Goal: Task Accomplishment & Management: Manage account settings

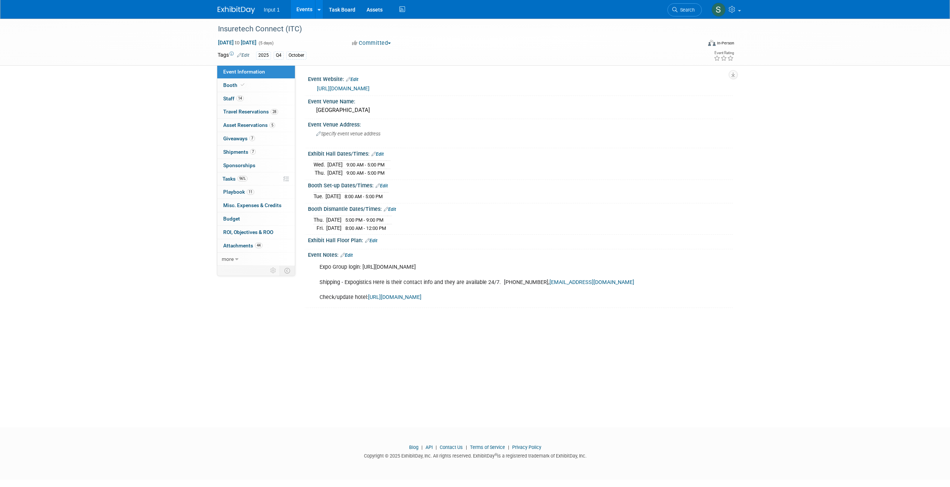
drag, startPoint x: 304, startPoint y: 9, endPoint x: 304, endPoint y: 14, distance: 5.2
click at [304, 9] on link "Events" at bounding box center [304, 9] width 27 height 19
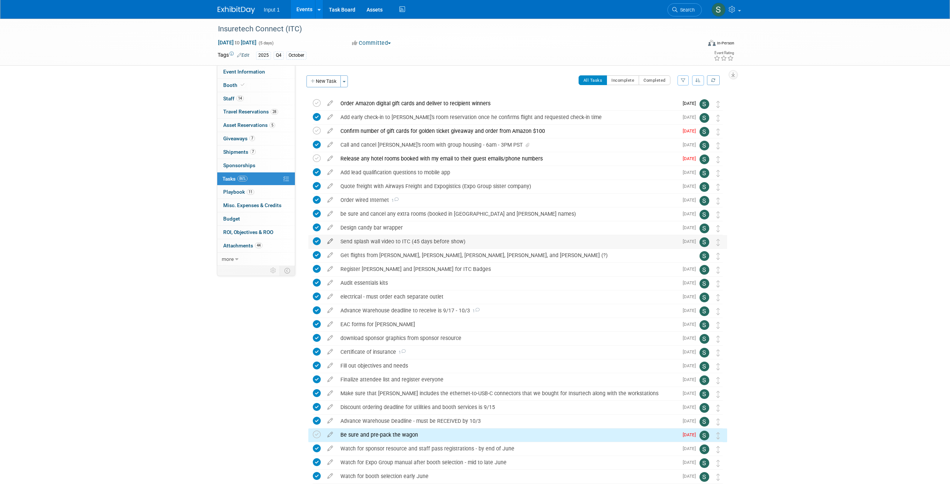
scroll to position [42, 0]
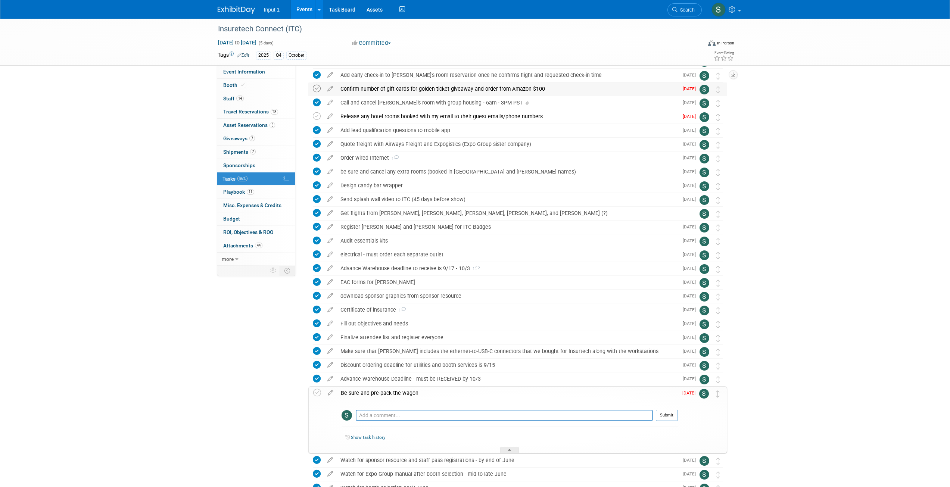
click at [318, 89] on icon at bounding box center [317, 89] width 8 height 8
click at [315, 117] on icon at bounding box center [317, 116] width 8 height 8
click at [316, 394] on icon at bounding box center [317, 393] width 8 height 8
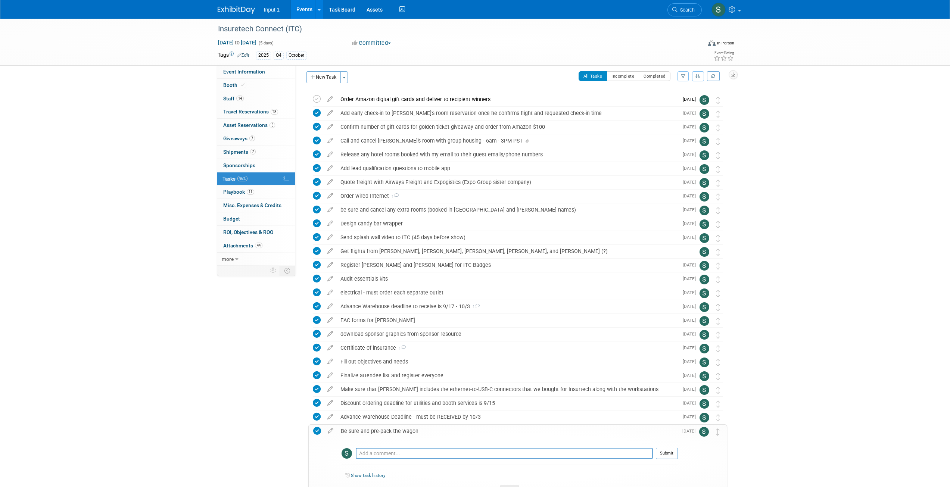
scroll to position [0, 0]
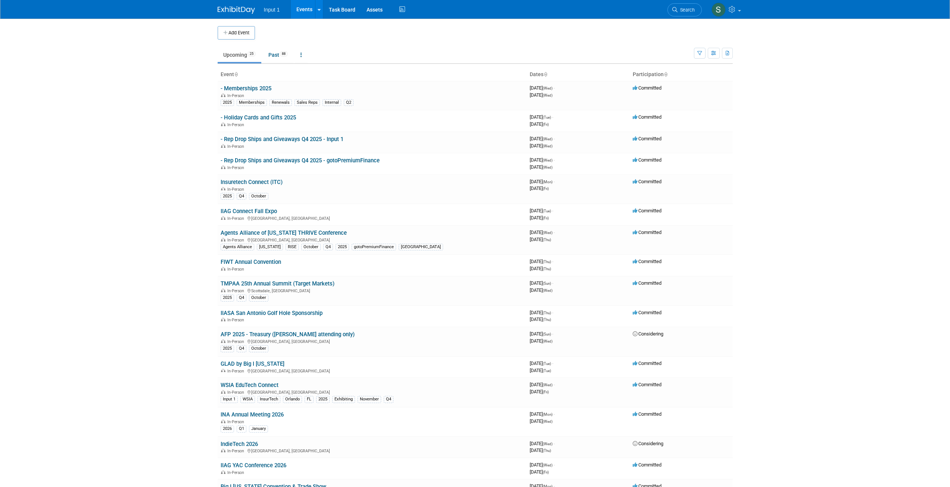
drag, startPoint x: 264, startPoint y: 283, endPoint x: 271, endPoint y: 287, distance: 7.4
click at [264, 283] on link "TMPAA 25th Annual Summit (Target Markets)" at bounding box center [278, 283] width 114 height 7
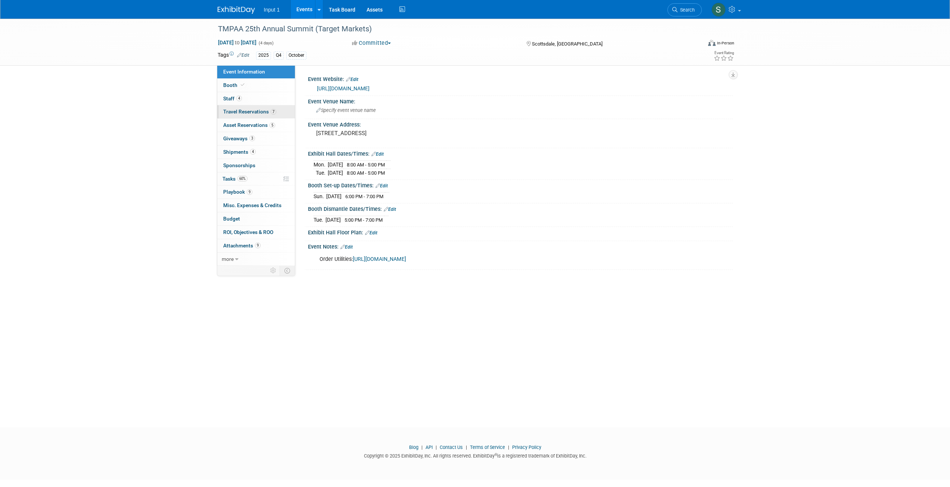
click at [247, 113] on span "Travel Reservations 7" at bounding box center [249, 112] width 53 height 6
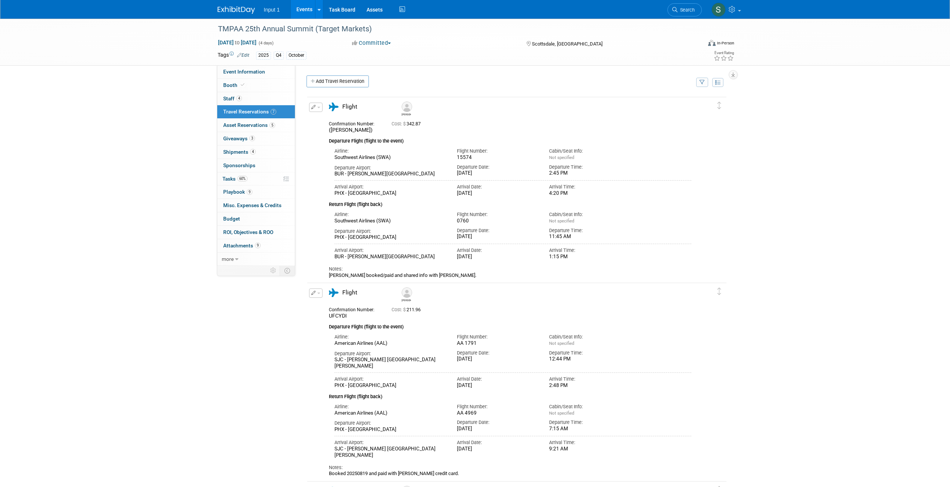
click at [702, 82] on icon "button" at bounding box center [701, 82] width 5 height 5
click at [646, 103] on select "-- Select Traveler -- All reservation with no one tagged [PERSON_NAME] [PERSON_…" at bounding box center [655, 105] width 93 height 10
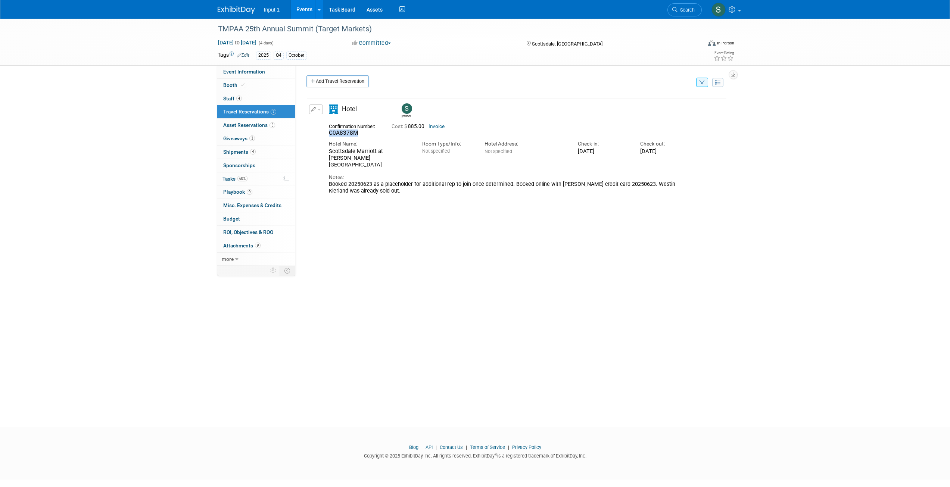
drag, startPoint x: 360, startPoint y: 135, endPoint x: 330, endPoint y: 141, distance: 30.9
click at [327, 136] on div "Confirmation Number: C0A8378M" at bounding box center [354, 129] width 63 height 16
drag, startPoint x: 701, startPoint y: 84, endPoint x: 697, endPoint y: 87, distance: 5.1
click at [701, 84] on icon "button" at bounding box center [701, 82] width 5 height 5
drag, startPoint x: 671, startPoint y: 105, endPoint x: 668, endPoint y: 110, distance: 6.7
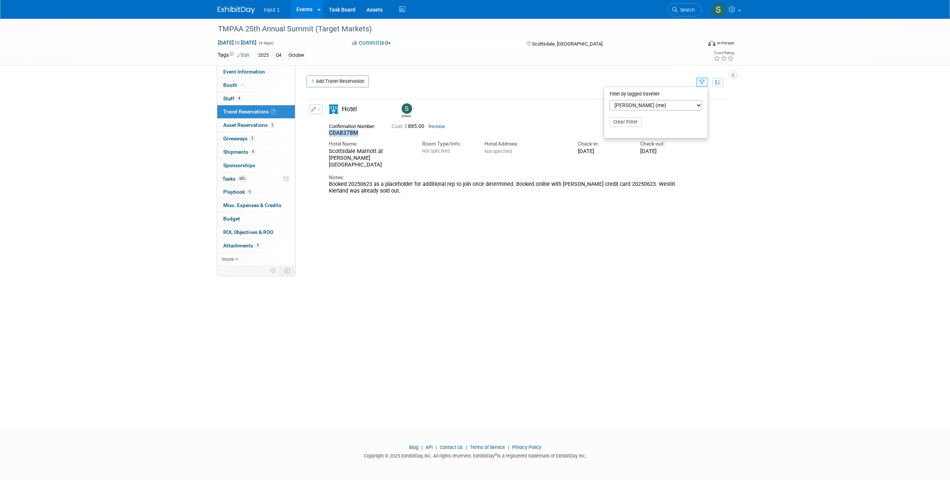
click at [671, 106] on select "-- Select Traveler -- All reservation with no one tagged [PERSON_NAME] [PERSON_…" at bounding box center [655, 105] width 93 height 10
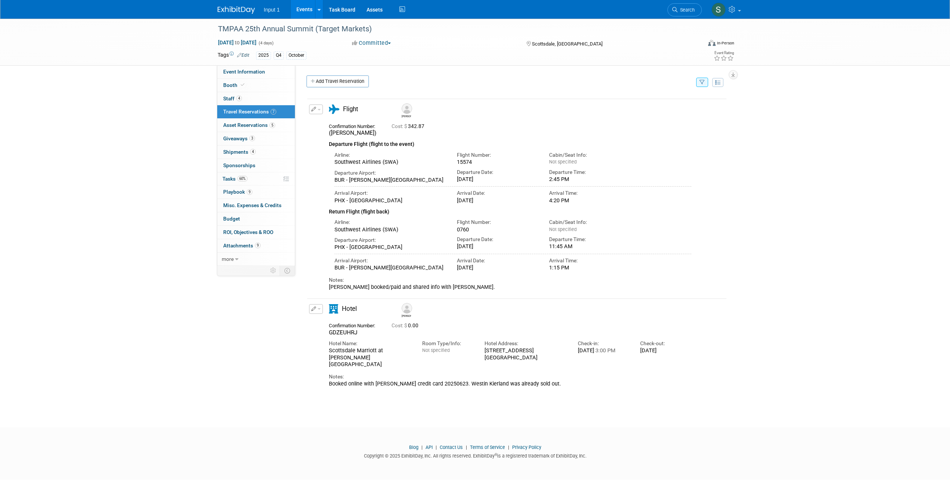
click at [703, 82] on icon "button" at bounding box center [701, 82] width 5 height 5
drag, startPoint x: 682, startPoint y: 103, endPoint x: 681, endPoint y: 107, distance: 4.6
click at [682, 103] on select "-- Select Traveler -- All reservation with no one tagged [PERSON_NAME] [PERSON_…" at bounding box center [655, 105] width 93 height 10
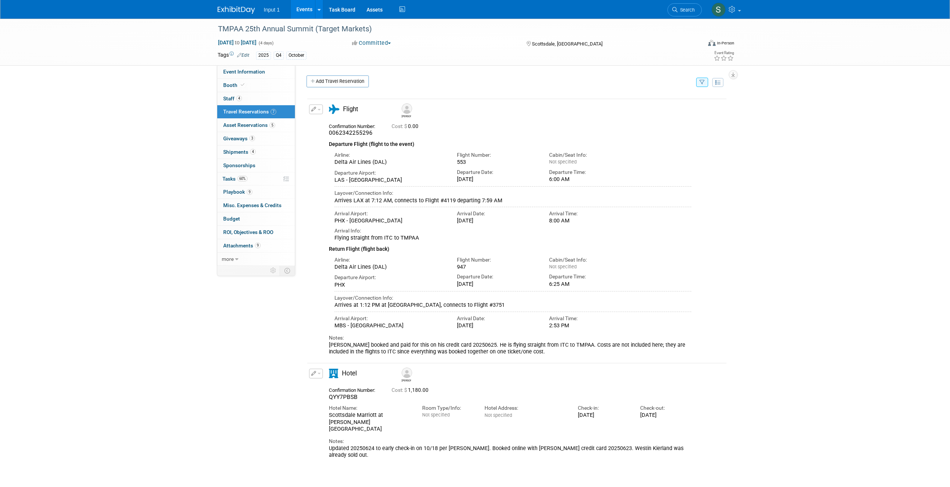
click at [703, 82] on icon "button" at bounding box center [701, 82] width 5 height 5
drag, startPoint x: 678, startPoint y: 107, endPoint x: 676, endPoint y: 110, distance: 4.0
click at [678, 107] on select "-- Select Traveler -- All reservation with no one tagged [PERSON_NAME] [PERSON_…" at bounding box center [655, 105] width 93 height 10
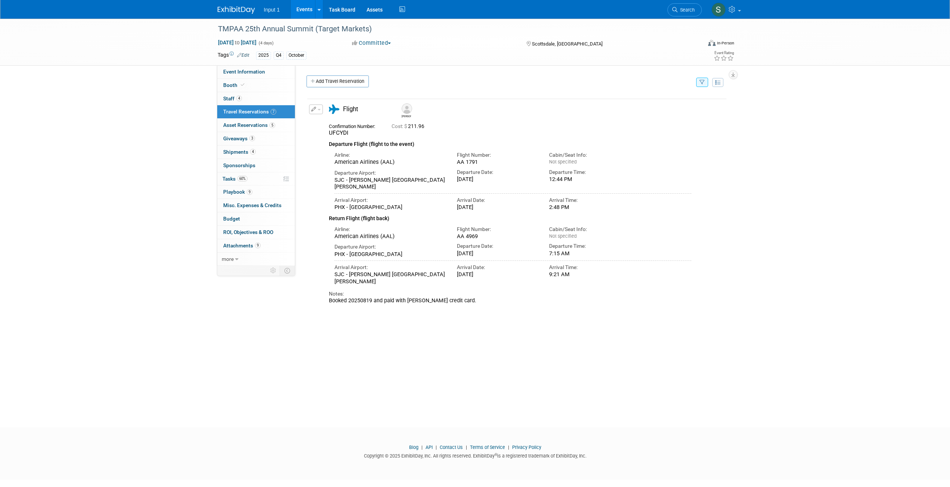
click at [700, 82] on icon "button" at bounding box center [701, 82] width 5 height 5
click at [664, 106] on select "-- Select Traveler -- All reservation with no one tagged [PERSON_NAME] [PERSON_…" at bounding box center [655, 105] width 93 height 10
select select "37a23e4e-6864-465b-9d36-37ff638c3042"
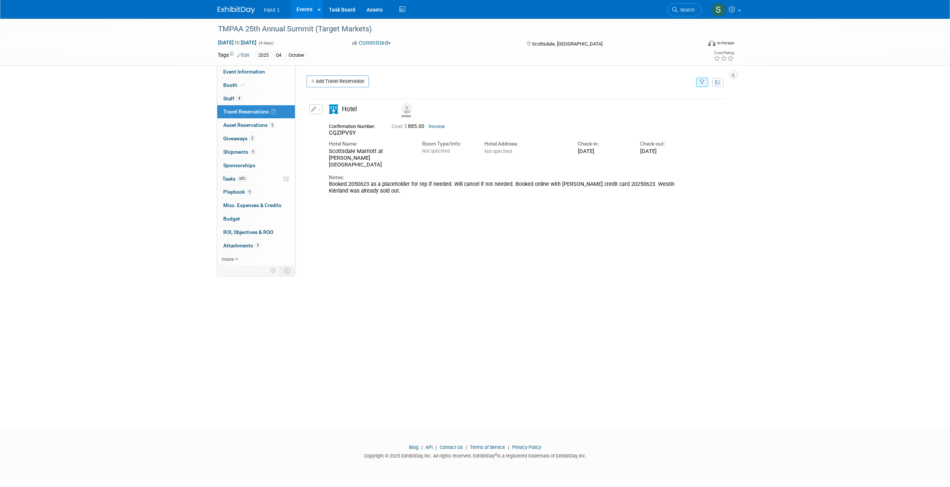
click at [701, 84] on icon "button" at bounding box center [701, 82] width 5 height 5
click at [622, 191] on div "Delete Reservation Rene CQZIPV5Y Cost: $ 885.00 Invoice Hotel Name: Notes:" at bounding box center [516, 147] width 421 height 103
drag, startPoint x: 359, startPoint y: 135, endPoint x: 325, endPoint y: 140, distance: 34.3
click at [326, 135] on div "Confirmation Number: CQZIPV5Y" at bounding box center [354, 129] width 63 height 16
copy span "CQZIPV5Y"
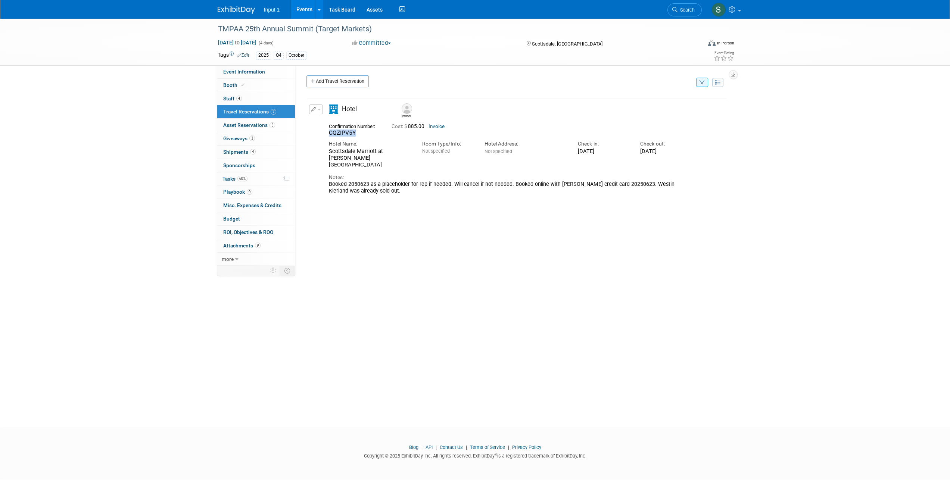
click at [704, 83] on button "button" at bounding box center [702, 82] width 12 height 9
click at [663, 104] on select "-- Select Traveler -- All reservation with no one tagged [PERSON_NAME] [PERSON_…" at bounding box center [655, 105] width 93 height 10
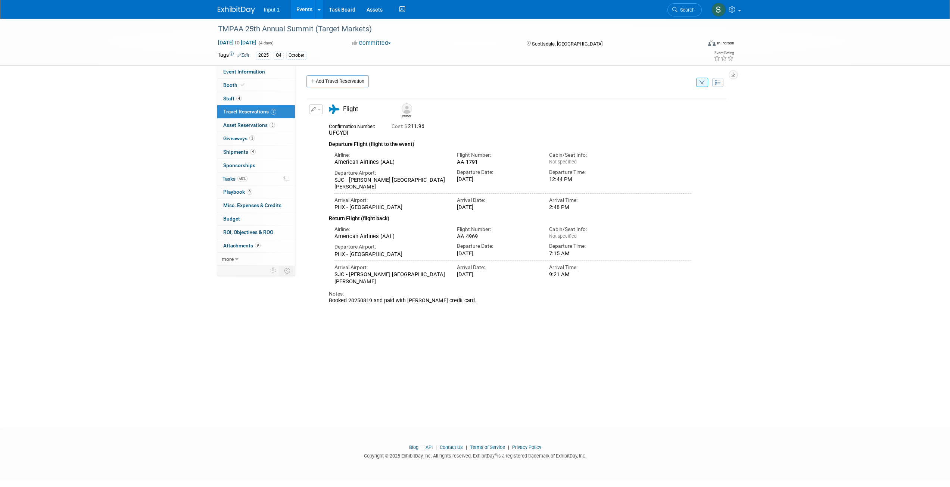
click at [703, 84] on icon "button" at bounding box center [701, 82] width 5 height 5
click at [665, 106] on select "-- Select Traveler -- All reservation with no one tagged [PERSON_NAME] [PERSON_…" at bounding box center [655, 105] width 93 height 10
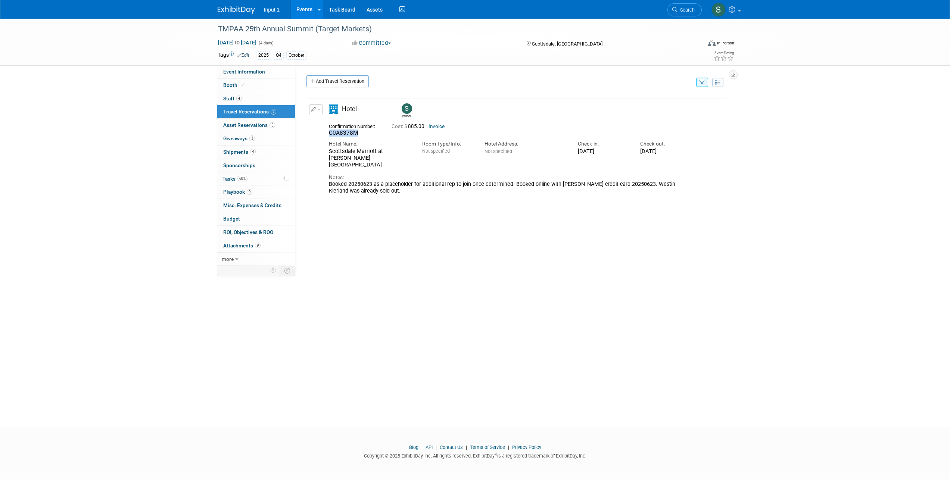
drag, startPoint x: 362, startPoint y: 132, endPoint x: 328, endPoint y: 132, distance: 34.0
click at [327, 132] on div "Confirmation Number: C0A8378M" at bounding box center [354, 129] width 63 height 16
copy span "C0A8378M"
click at [396, 174] on div "Notes:" at bounding box center [510, 177] width 363 height 7
drag, startPoint x: 359, startPoint y: 132, endPoint x: 328, endPoint y: 135, distance: 31.9
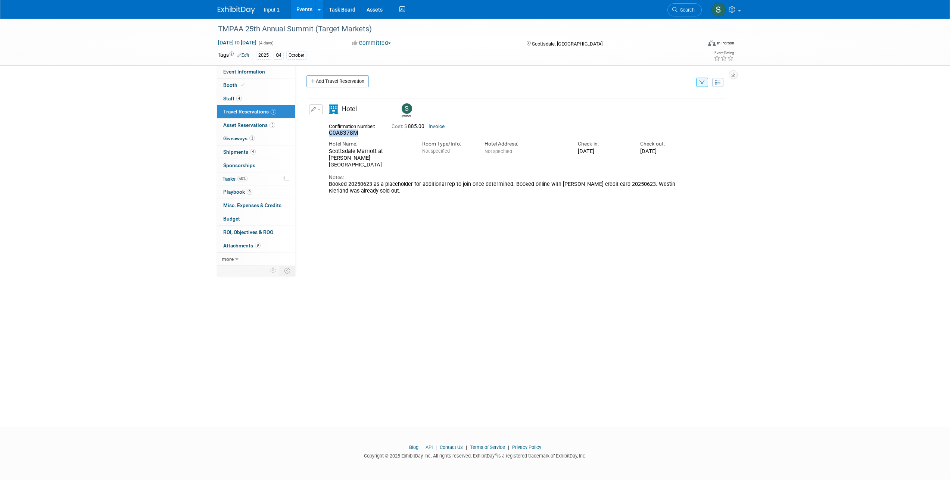
click at [328, 135] on div "Confirmation Number: C0A8378M" at bounding box center [354, 129] width 63 height 16
copy span "C0A8378M"
drag, startPoint x: 529, startPoint y: 240, endPoint x: 525, endPoint y: 243, distance: 4.6
click at [529, 240] on div "Delete Reservation Susan" at bounding box center [516, 208] width 421 height 224
click at [704, 82] on icon "button" at bounding box center [701, 82] width 5 height 5
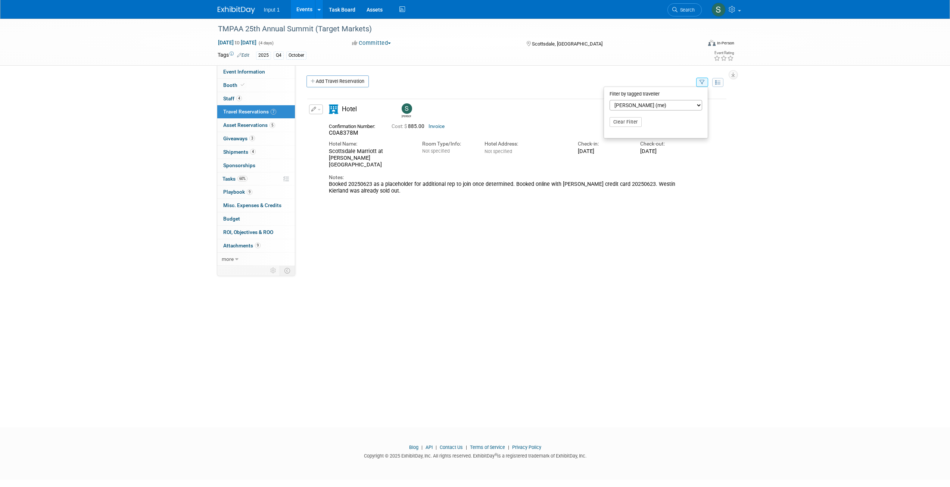
click at [676, 104] on select "-- Select Traveler -- All reservation with no one tagged [PERSON_NAME] [PERSON_…" at bounding box center [655, 105] width 93 height 10
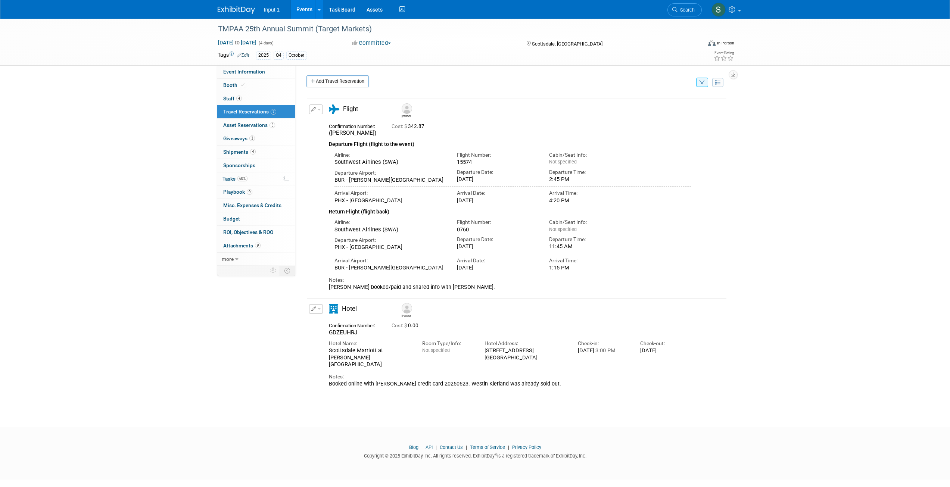
click at [359, 350] on div "Hotel Name: Scottsdale Marriott at [PERSON_NAME][GEOGRAPHIC_DATA]" at bounding box center [369, 351] width 93 height 31
drag, startPoint x: 362, startPoint y: 347, endPoint x: 325, endPoint y: 348, distance: 37.7
click at [325, 336] on div "Confirmation Number: [GEOGRAPHIC_DATA]" at bounding box center [354, 329] width 63 height 16
copy span "GDZEUHRJ"
click at [709, 387] on div "Edit Reservation [PERSON_NAME] 0.00" at bounding box center [511, 345] width 408 height 83
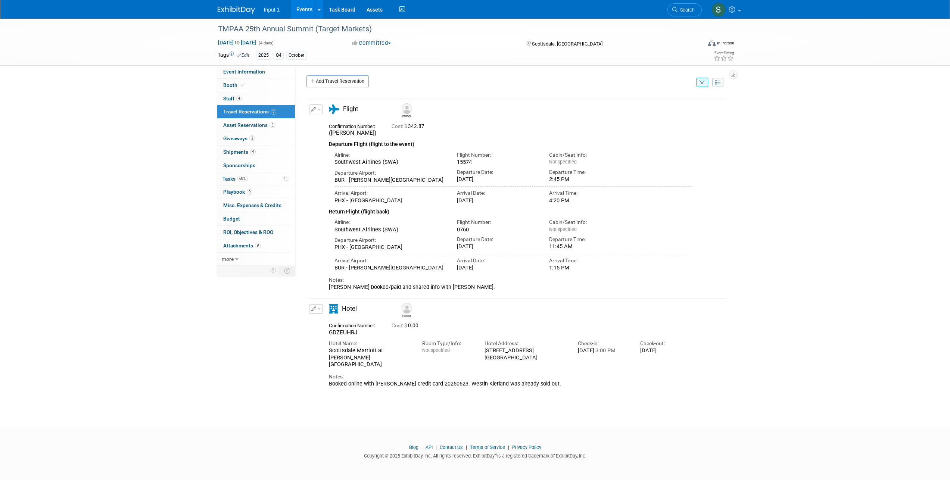
click at [304, 11] on link "Events" at bounding box center [304, 9] width 27 height 19
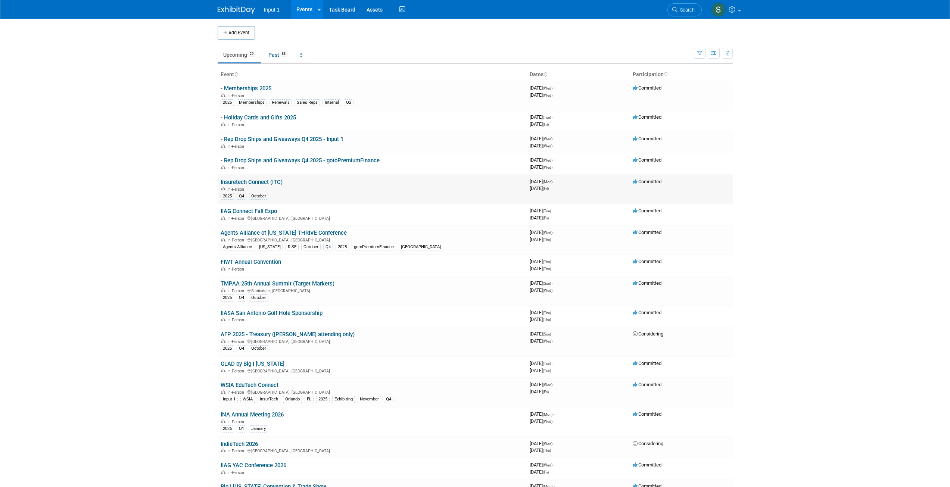
click at [262, 182] on link "Insuretech Connect (ITC)" at bounding box center [252, 182] width 62 height 7
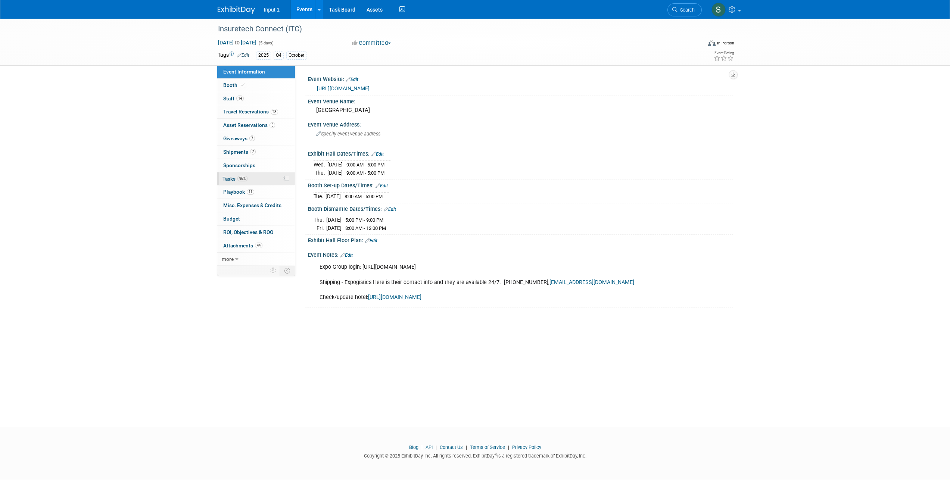
click at [230, 178] on span "Tasks 96%" at bounding box center [234, 179] width 25 height 6
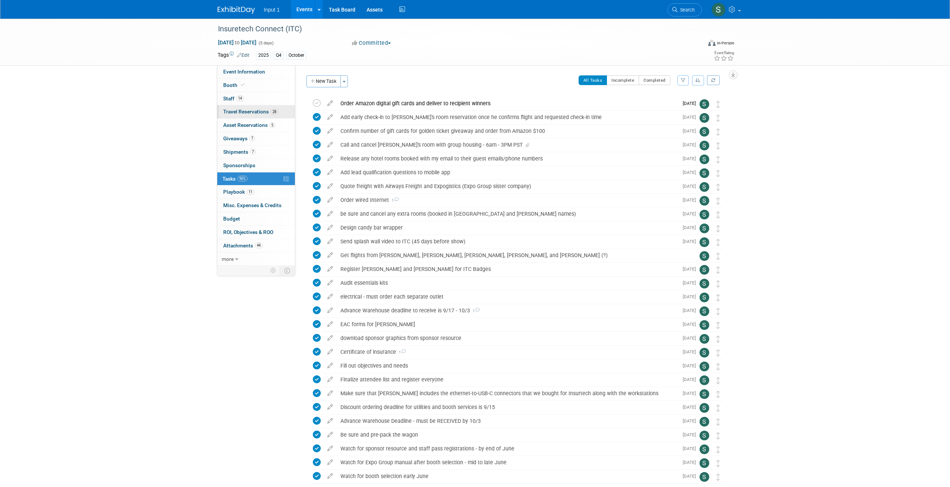
click at [254, 112] on span "Travel Reservations 28" at bounding box center [250, 112] width 55 height 6
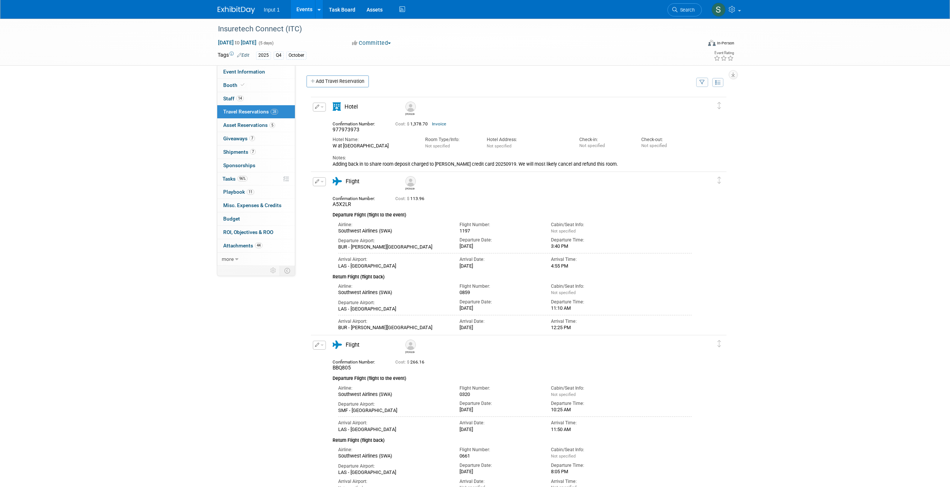
click at [702, 83] on icon "button" at bounding box center [701, 82] width 5 height 5
click at [658, 102] on select "-- Select Traveler -- All reservation with no one tagged [PERSON_NAME] [PERSON_…" at bounding box center [655, 105] width 93 height 10
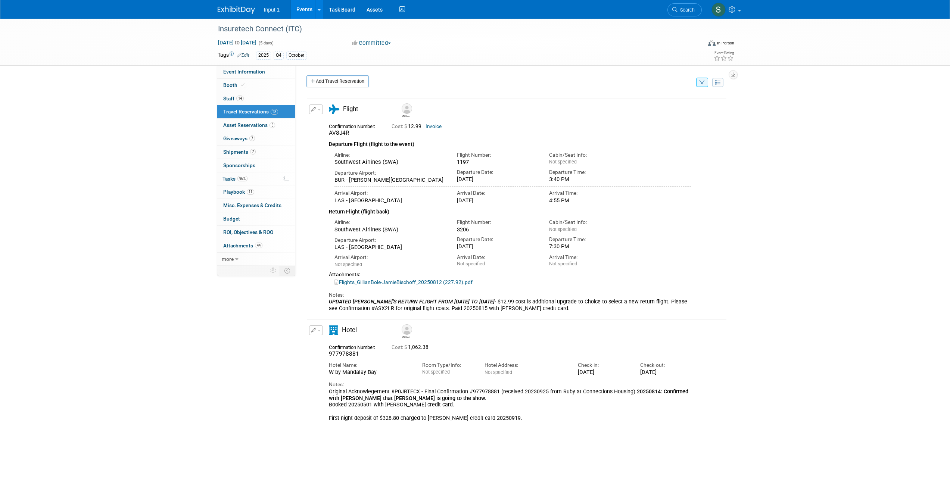
click at [689, 226] on div "Airline: Southwest Airlines (SWA) Flight Number: 3206" at bounding box center [513, 224] width 368 height 17
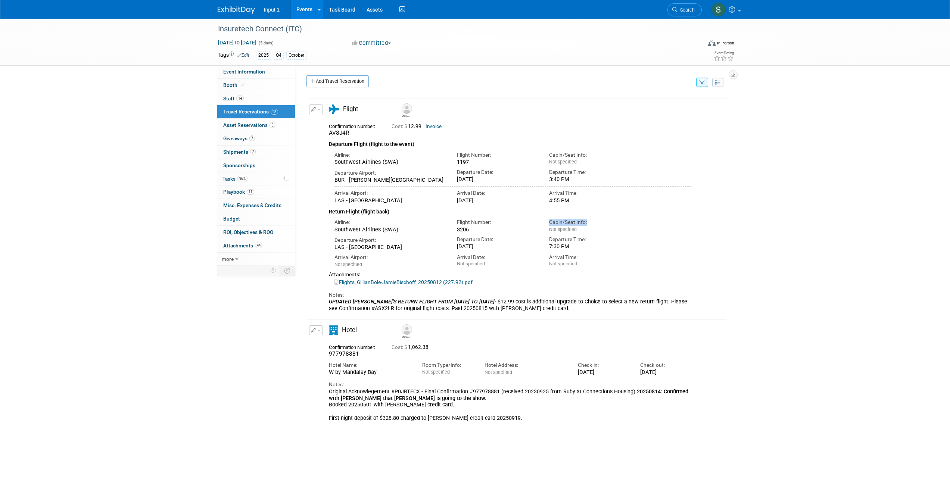
click at [689, 226] on div "Airline: Southwest Airlines (SWA) Flight Number: 3206" at bounding box center [513, 224] width 368 height 17
drag, startPoint x: 356, startPoint y: 357, endPoint x: 325, endPoint y: 356, distance: 30.6
click at [325, 356] on div "Confirmation Number: 977978881" at bounding box center [354, 350] width 63 height 16
click at [311, 372] on div "Edit Reservation Gillian" at bounding box center [511, 373] width 408 height 96
drag, startPoint x: 350, startPoint y: 134, endPoint x: 324, endPoint y: 137, distance: 27.0
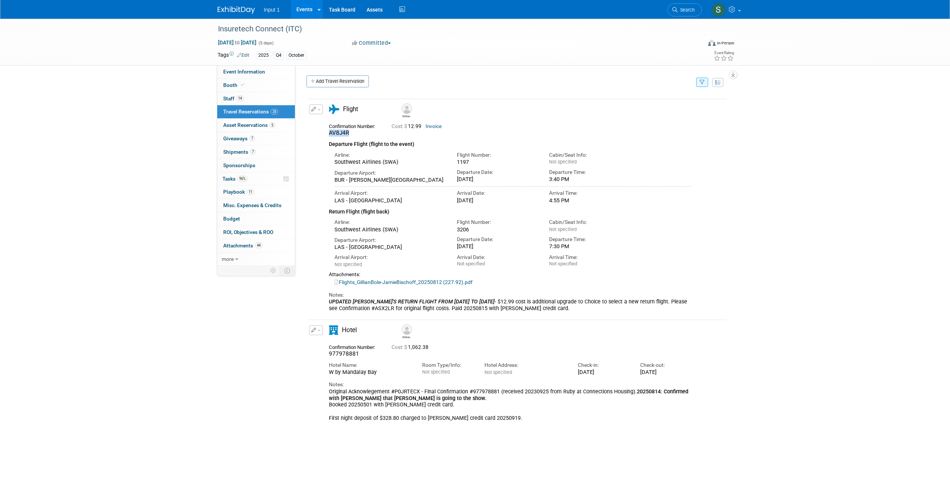
click at [325, 136] on div "Confirmation Number: AV8J4R" at bounding box center [354, 129] width 63 height 16
click at [453, 79] on div "Add Travel Reservation" at bounding box center [500, 82] width 390 height 14
drag, startPoint x: 354, startPoint y: 134, endPoint x: 327, endPoint y: 136, distance: 27.0
click at [327, 135] on div "Confirmation Number: AV8J4R" at bounding box center [354, 129] width 63 height 16
click at [357, 136] on div "AV8J4R" at bounding box center [355, 132] width 52 height 7
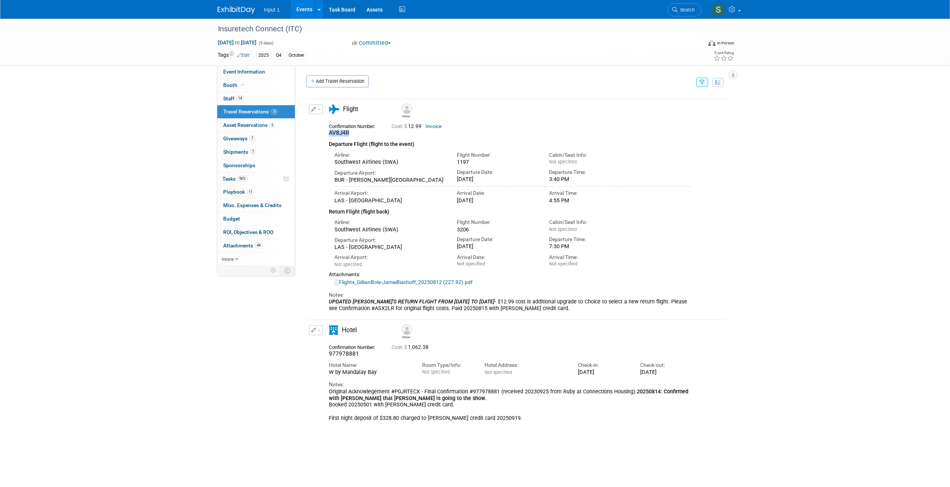
drag, startPoint x: 352, startPoint y: 134, endPoint x: 327, endPoint y: 137, distance: 24.9
click at [328, 136] on div "Confirmation Number: AV8J4R" at bounding box center [354, 129] width 63 height 16
click at [356, 136] on div "AV8J4R" at bounding box center [355, 132] width 52 height 7
drag, startPoint x: 352, startPoint y: 133, endPoint x: 328, endPoint y: 135, distance: 24.4
click at [327, 134] on div "Confirmation Number: AV8J4R" at bounding box center [354, 129] width 63 height 16
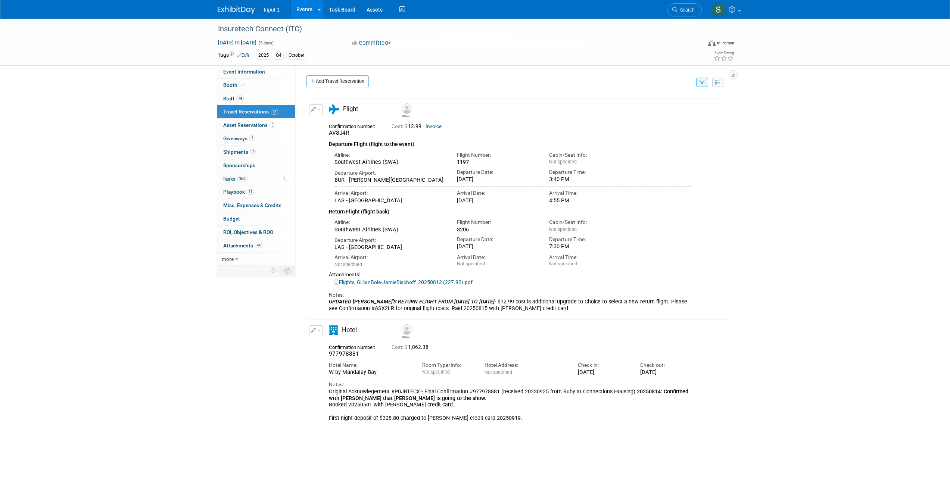
click at [320, 146] on div "Edit Reservation Gillian" at bounding box center [511, 207] width 408 height 207
click at [704, 82] on icon "button" at bounding box center [701, 82] width 5 height 5
click at [645, 106] on select "-- Select Traveler -- All reservation with no one tagged Angie Spallas Chris Fa…" at bounding box center [655, 105] width 93 height 10
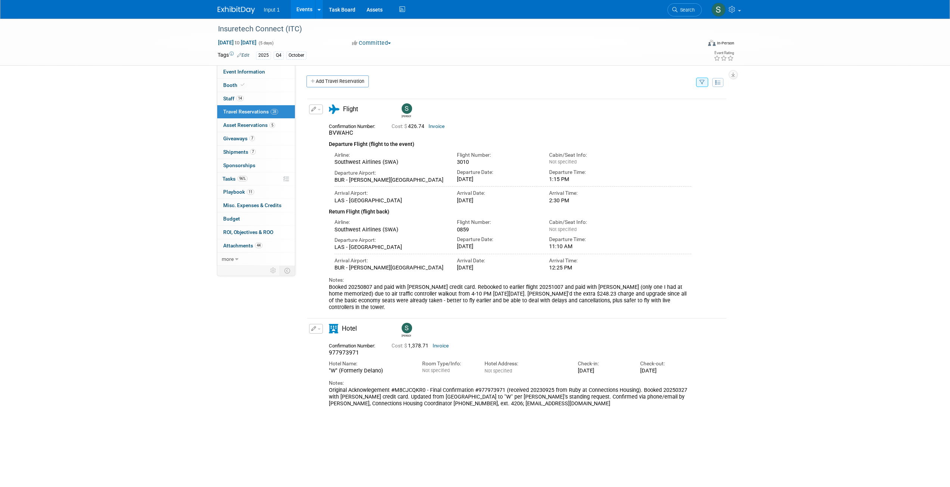
click at [299, 12] on link "Events" at bounding box center [304, 9] width 27 height 19
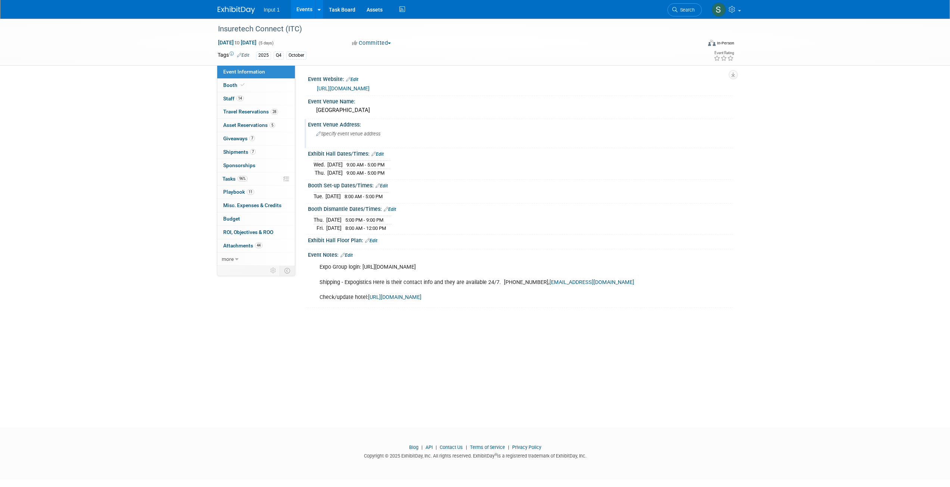
click at [472, 145] on div "Specify event venue address" at bounding box center [396, 136] width 166 height 17
click at [527, 104] on div "Event Venue Name: Mandalay Bay Convention Center" at bounding box center [519, 108] width 428 height 24
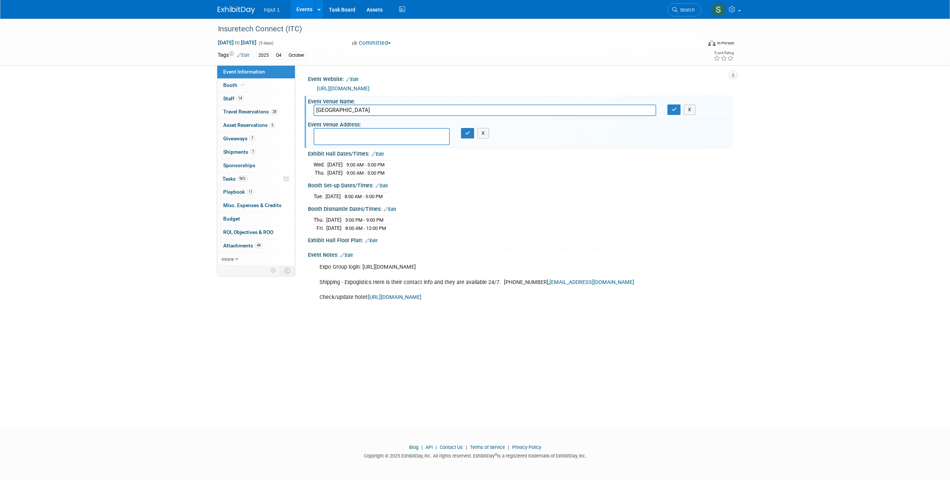
click at [627, 331] on div "Insuretech Connect (ITC) Oct 13, 2025 to Oct 17, 2025 (5 days) Oct 13, 2025 to …" at bounding box center [475, 216] width 950 height 395
click at [226, 100] on span "Staff 14" at bounding box center [233, 99] width 21 height 6
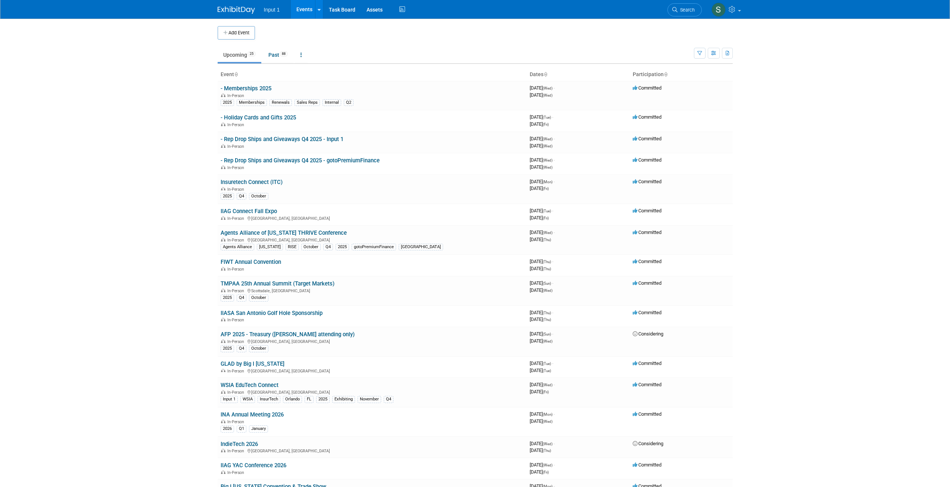
click at [262, 284] on link "TMPAA 25th Annual Summit (Target Markets)" at bounding box center [278, 283] width 114 height 7
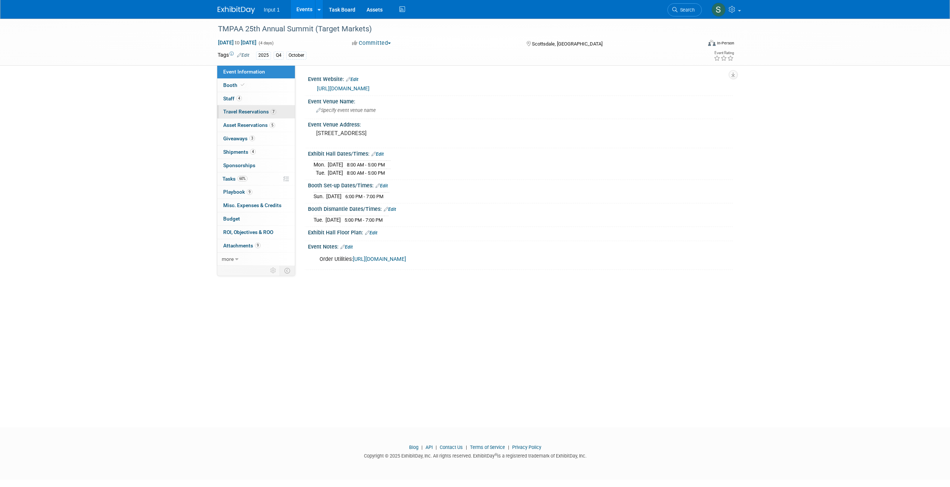
click at [240, 112] on span "Travel Reservations 7" at bounding box center [249, 112] width 53 height 6
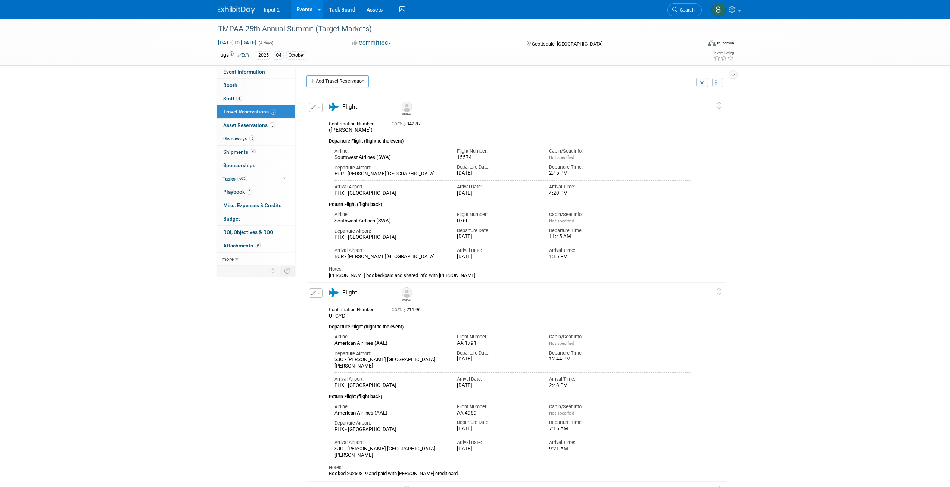
click at [702, 83] on icon "button" at bounding box center [701, 82] width 5 height 5
click at [646, 107] on select "-- Select Traveler -- All reservation with no one tagged [PERSON_NAME] [PERSON_…" at bounding box center [655, 105] width 93 height 10
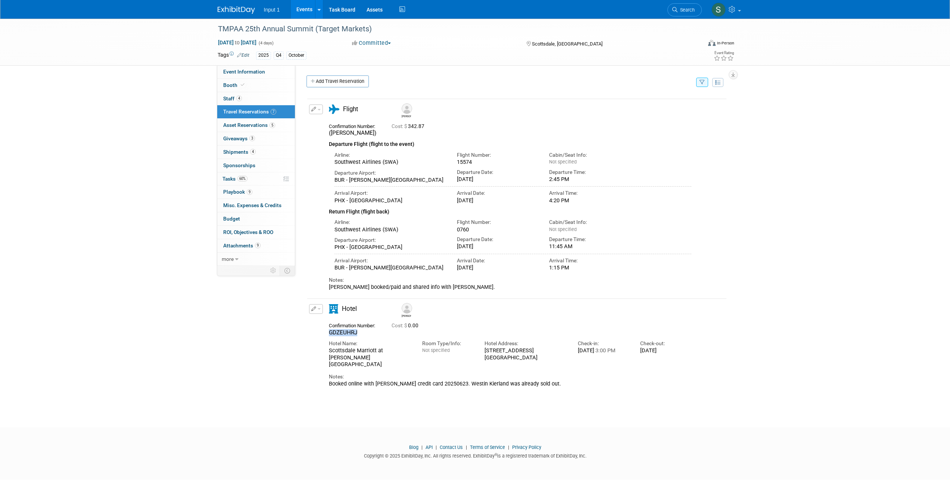
drag, startPoint x: 363, startPoint y: 349, endPoint x: 327, endPoint y: 350, distance: 37.0
click at [327, 336] on div "Confirmation Number: [GEOGRAPHIC_DATA]" at bounding box center [354, 329] width 63 height 16
copy span "GDZEUHRJ"
click at [359, 336] on div "GDZEUHRJ" at bounding box center [355, 332] width 52 height 7
click at [245, 36] on div "TMPAA 25th Annual Summit (Target Markets)" at bounding box center [452, 28] width 475 height 13
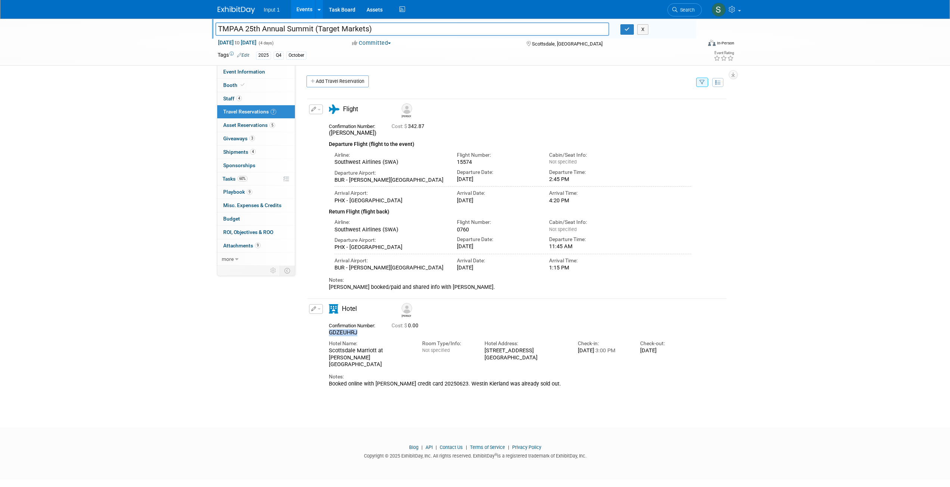
drag, startPoint x: 359, startPoint y: 347, endPoint x: 327, endPoint y: 353, distance: 33.4
click at [325, 336] on div "Confirmation Number: [GEOGRAPHIC_DATA]" at bounding box center [354, 329] width 63 height 16
click at [318, 356] on div "Edit Reservation [PERSON_NAME] 0.00" at bounding box center [511, 345] width 408 height 83
drag, startPoint x: 328, startPoint y: 348, endPoint x: 365, endPoint y: 350, distance: 36.6
click at [363, 336] on div "Confirmation Number: [GEOGRAPHIC_DATA]" at bounding box center [354, 329] width 63 height 16
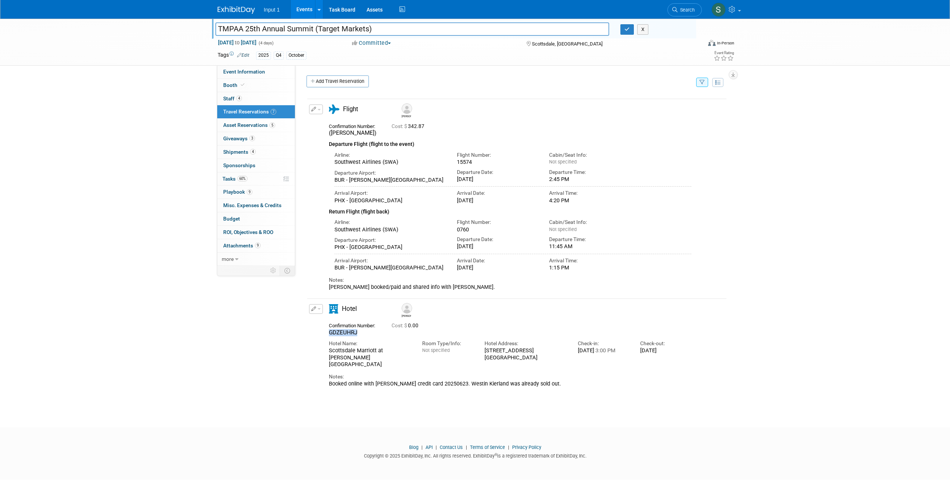
click at [363, 336] on div "GDZEUHRJ" at bounding box center [355, 332] width 52 height 7
drag, startPoint x: 362, startPoint y: 347, endPoint x: 318, endPoint y: 350, distance: 44.1
click at [320, 349] on div "Edit Reservation [PERSON_NAME] 0.00" at bounding box center [511, 345] width 408 height 83
drag, startPoint x: 288, startPoint y: 360, endPoint x: 293, endPoint y: 361, distance: 5.0
click at [287, 360] on div "Event Information Event Info Booth Booth 4 Staff 4 Staff 7 Travel Reservations …" at bounding box center [475, 206] width 526 height 374
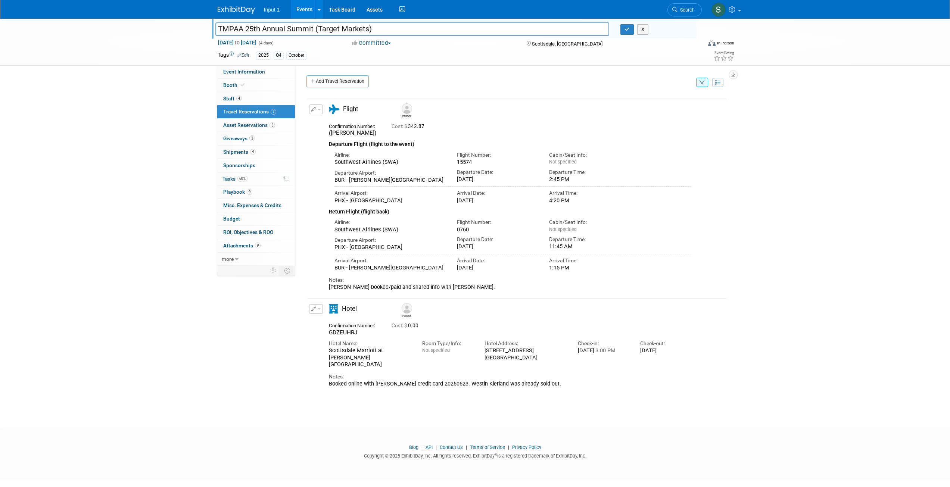
drag, startPoint x: 362, startPoint y: 347, endPoint x: 326, endPoint y: 350, distance: 35.5
click at [325, 336] on div "Confirmation Number: [GEOGRAPHIC_DATA]" at bounding box center [354, 329] width 63 height 16
click at [313, 356] on div "Edit Reservation [PERSON_NAME] 0.00" at bounding box center [511, 345] width 408 height 83
drag, startPoint x: 328, startPoint y: 347, endPoint x: 363, endPoint y: 350, distance: 34.9
click at [363, 350] on div "Confirmation Number: [GEOGRAPHIC_DATA] Cost: $ 0.00 Hotel Name: Room Type/Info:…" at bounding box center [510, 353] width 363 height 68
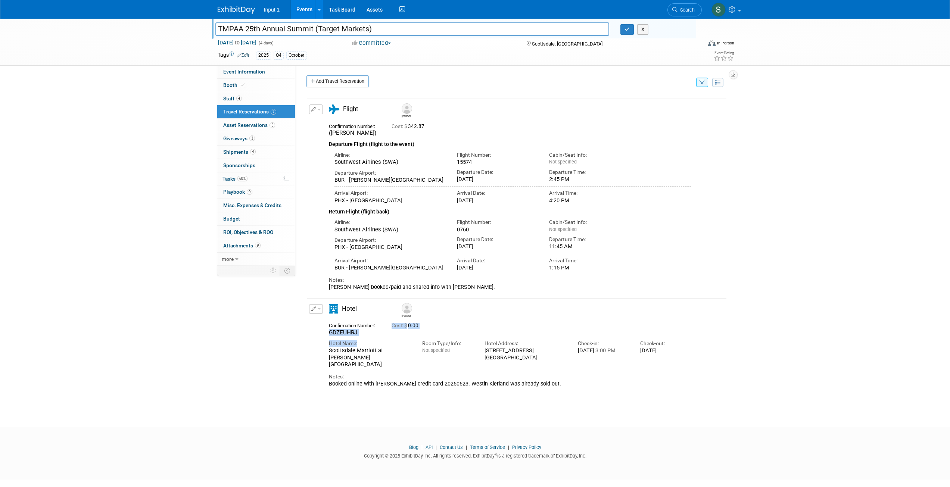
click at [362, 336] on div "GDZEUHRJ" at bounding box center [355, 332] width 52 height 7
click at [326, 356] on div "Hotel Name: Scottsdale Marriott at [PERSON_NAME][GEOGRAPHIC_DATA]" at bounding box center [369, 351] width 93 height 31
click at [327, 336] on div "Confirmation Number: [GEOGRAPHIC_DATA]" at bounding box center [354, 329] width 63 height 16
drag, startPoint x: 361, startPoint y: 347, endPoint x: 326, endPoint y: 346, distance: 34.3
click at [326, 336] on div "Confirmation Number: [GEOGRAPHIC_DATA]" at bounding box center [354, 329] width 63 height 16
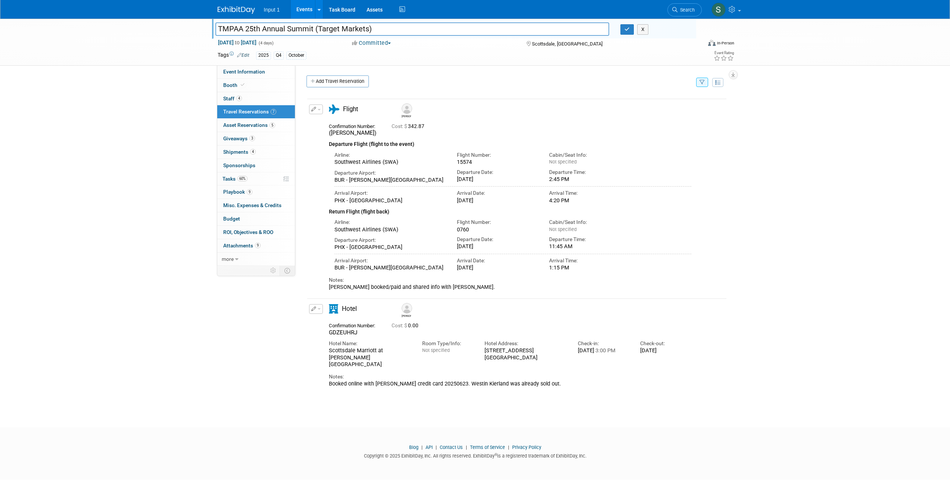
click at [359, 347] on div "Hotel Name:" at bounding box center [370, 343] width 82 height 7
drag, startPoint x: 359, startPoint y: 347, endPoint x: 326, endPoint y: 358, distance: 34.9
click at [327, 336] on div "Confirmation Number: [GEOGRAPHIC_DATA]" at bounding box center [354, 329] width 63 height 16
click at [306, 422] on body "Input 1 Events Add Event Bulk Upload Events Shareable Event Boards Recently Vie…" at bounding box center [475, 243] width 950 height 487
click at [468, 82] on div "Add Travel Reservation" at bounding box center [500, 82] width 390 height 14
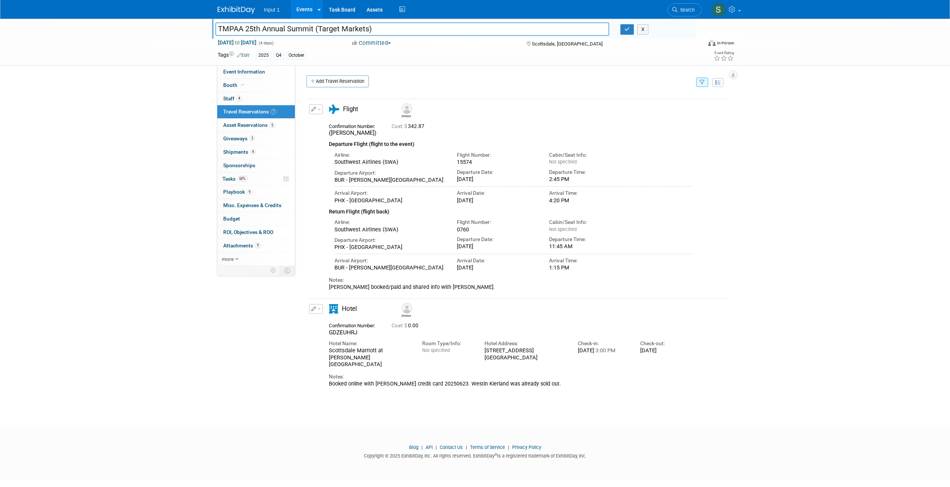
click at [703, 83] on icon "button" at bounding box center [701, 82] width 5 height 5
click at [669, 107] on select "-- Select Traveler -- All reservation with no one tagged [PERSON_NAME] [PERSON_…" at bounding box center [655, 105] width 93 height 10
click at [609, 100] on select "-- Select Traveler -- All reservation with no one tagged [PERSON_NAME] [PERSON_…" at bounding box center [655, 105] width 93 height 10
click at [318, 314] on button "button" at bounding box center [316, 309] width 14 height 10
click at [322, 328] on button "Edit Reservation" at bounding box center [340, 322] width 63 height 11
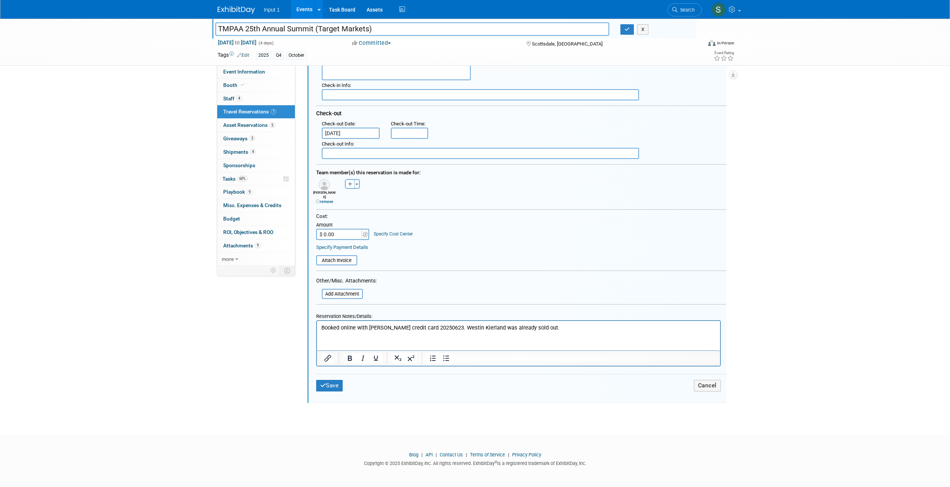
scroll to position [368, 0]
click at [555, 326] on p "Booked online with [PERSON_NAME] credit card 20250623. Westin Kierland was alre…" at bounding box center [518, 328] width 394 height 8
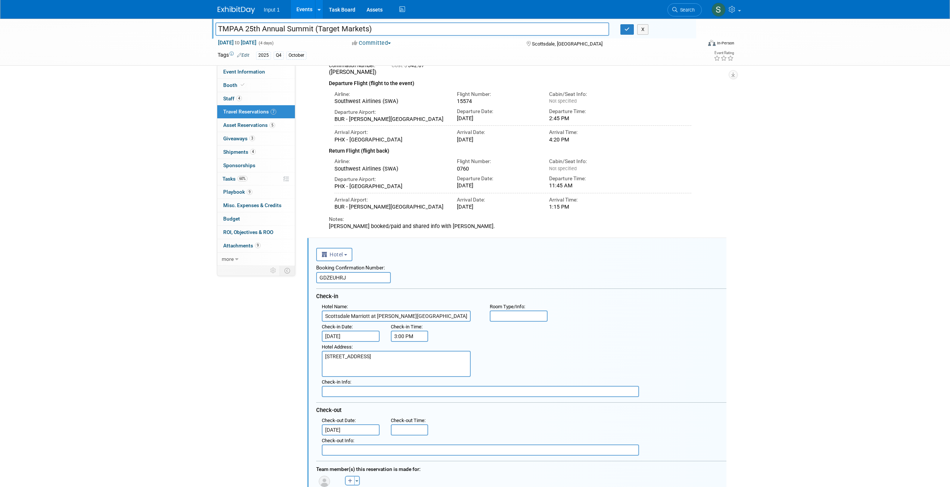
scroll to position [22, 0]
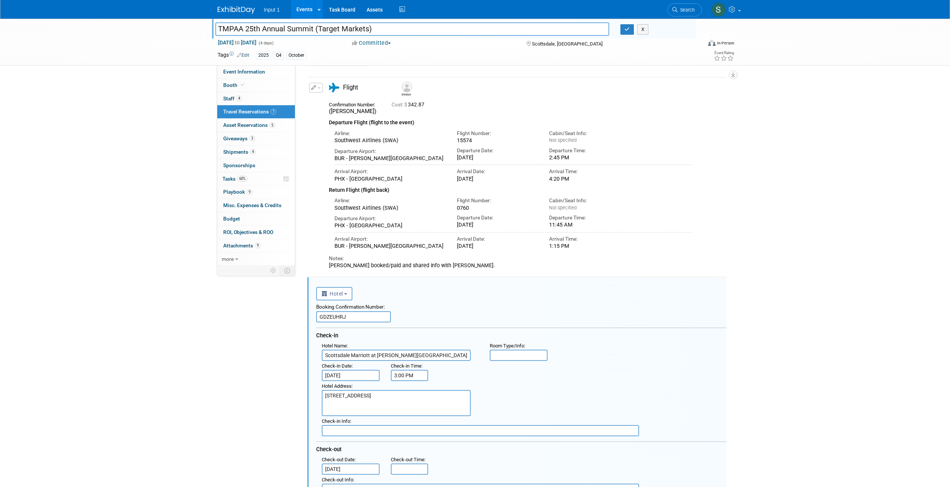
drag, startPoint x: 355, startPoint y: 331, endPoint x: 311, endPoint y: 342, distance: 45.2
drag, startPoint x: 206, startPoint y: 56, endPoint x: 210, endPoint y: 57, distance: 4.9
click at [204, 57] on div "TMPAA 25th Annual Summit (Target Markets) TMPAA 25th Annual Summit (Target Mark…" at bounding box center [475, 42] width 950 height 47
drag, startPoint x: 259, startPoint y: 110, endPoint x: 263, endPoint y: 111, distance: 3.8
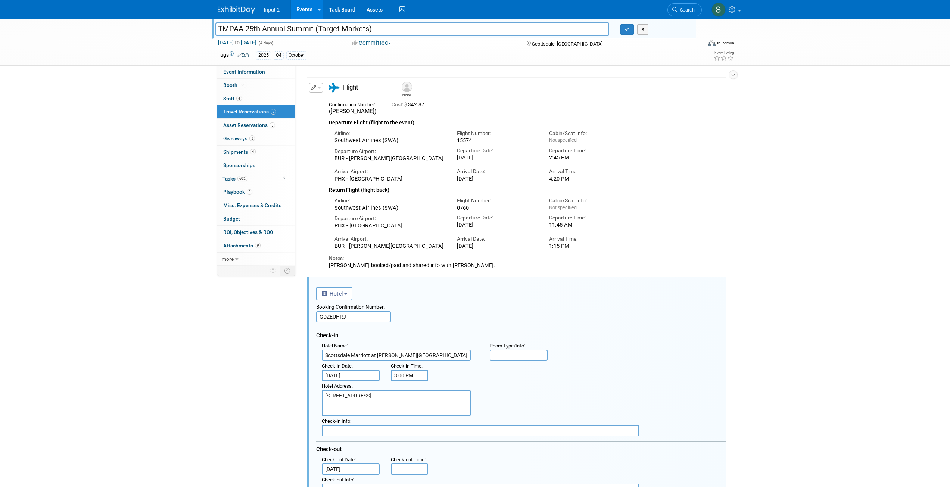
click at [260, 110] on span "Travel Reservations 7" at bounding box center [249, 112] width 53 height 6
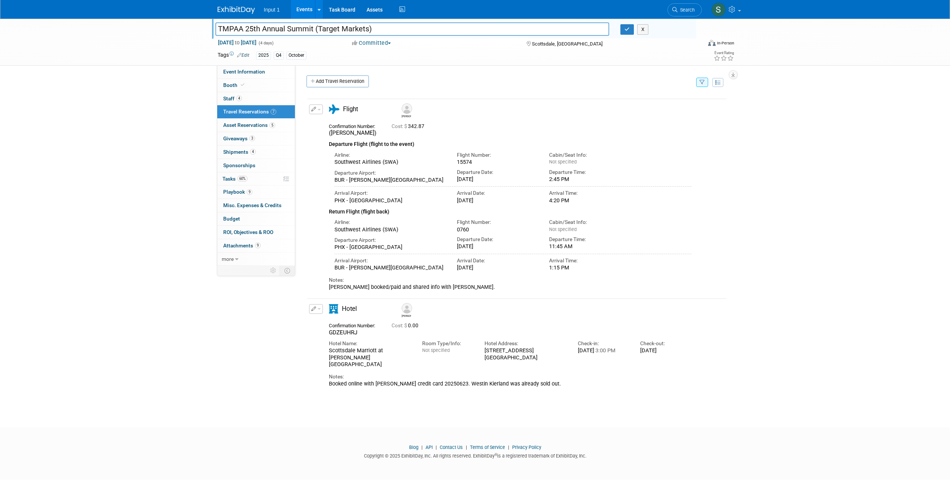
click at [704, 83] on icon "button" at bounding box center [701, 82] width 5 height 5
click at [671, 106] on select "-- Select Traveler -- All reservation with no one tagged [PERSON_NAME] [PERSON_…" at bounding box center [655, 105] width 93 height 10
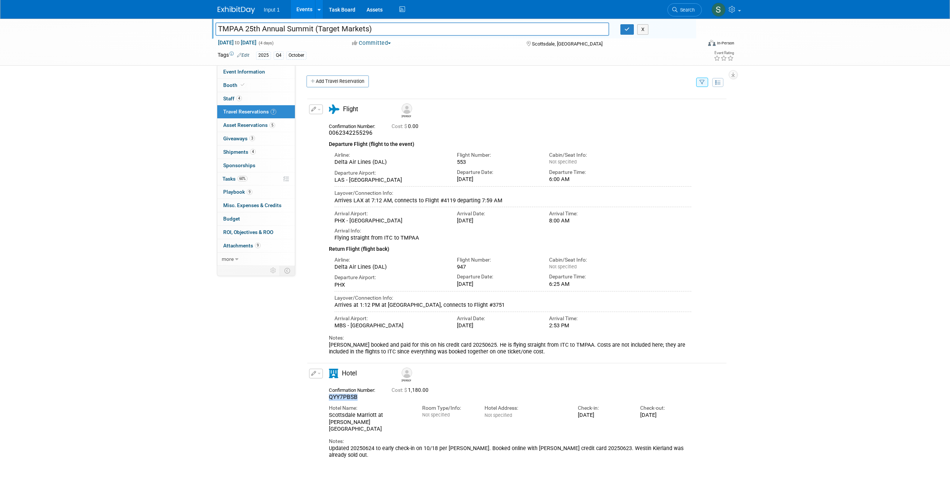
drag, startPoint x: 359, startPoint y: 407, endPoint x: 326, endPoint y: 407, distance: 33.2
click at [327, 401] on div "Confirmation Number: QYY7PBSB" at bounding box center [354, 393] width 63 height 16
copy span "QYY7PBSB"
click at [703, 84] on icon "button" at bounding box center [701, 82] width 5 height 5
click at [670, 105] on select "-- Select Traveler -- All reservation with no one tagged [PERSON_NAME] [PERSON_…" at bounding box center [655, 105] width 93 height 10
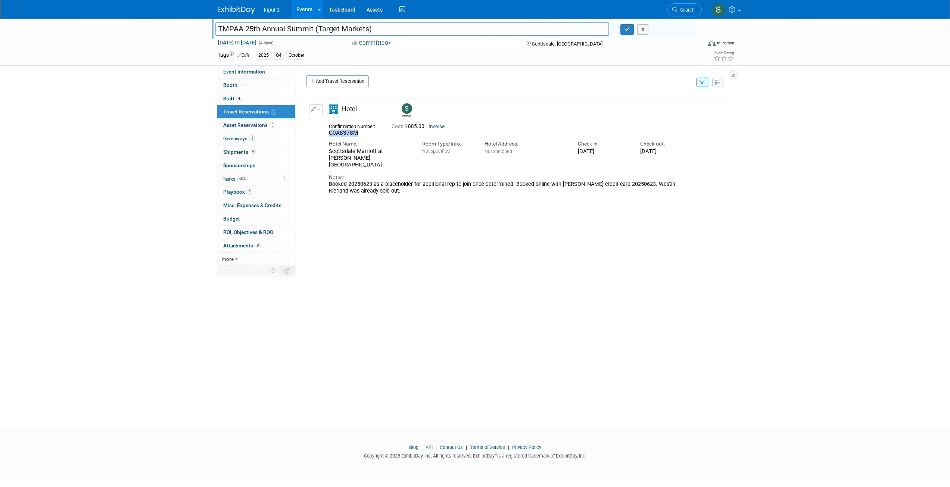
drag, startPoint x: 327, startPoint y: 133, endPoint x: 375, endPoint y: 145, distance: 50.1
click at [358, 135] on div "Confirmation Number: C0A8378M" at bounding box center [354, 129] width 63 height 16
copy span "C0A8378M"
